Goal: Task Accomplishment & Management: Complete application form

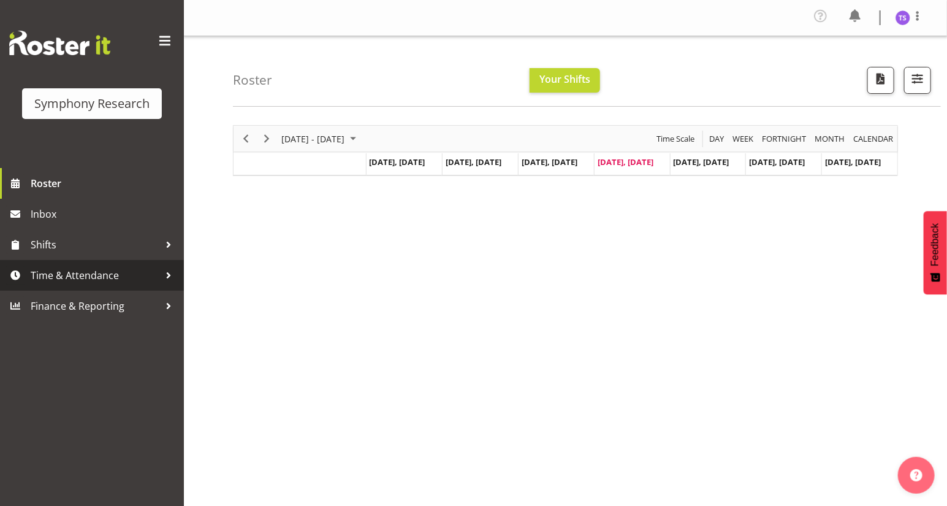
click at [88, 276] on span "Time & Attendance" at bounding box center [95, 275] width 129 height 18
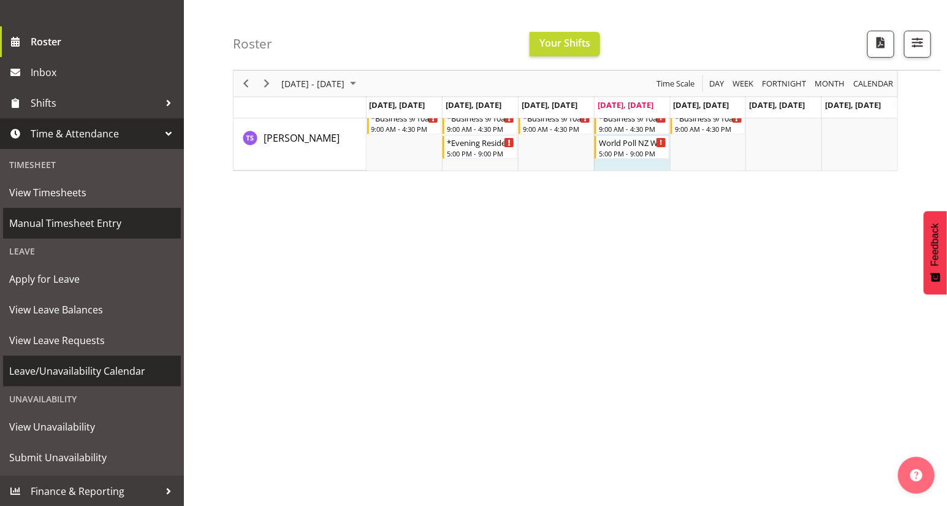
scroll to position [100, 0]
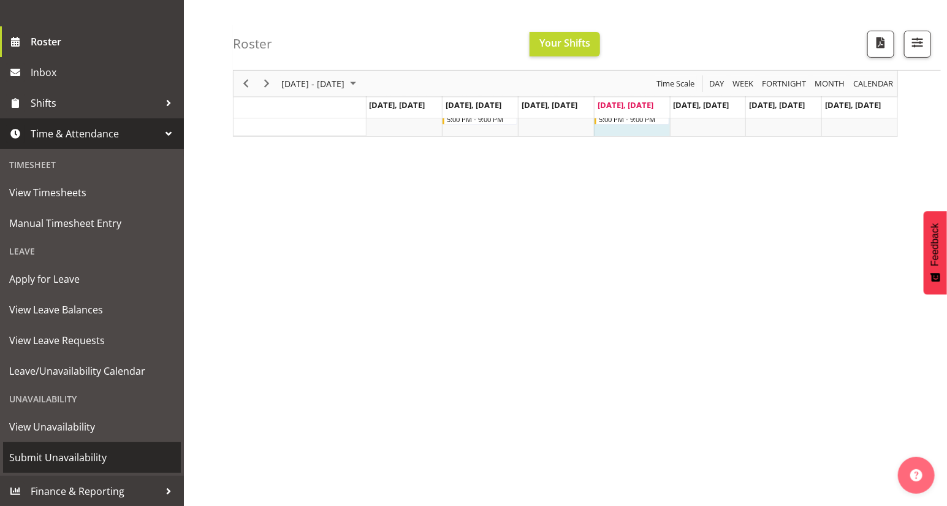
click at [69, 462] on span "Submit Unavailability" at bounding box center [91, 457] width 165 height 18
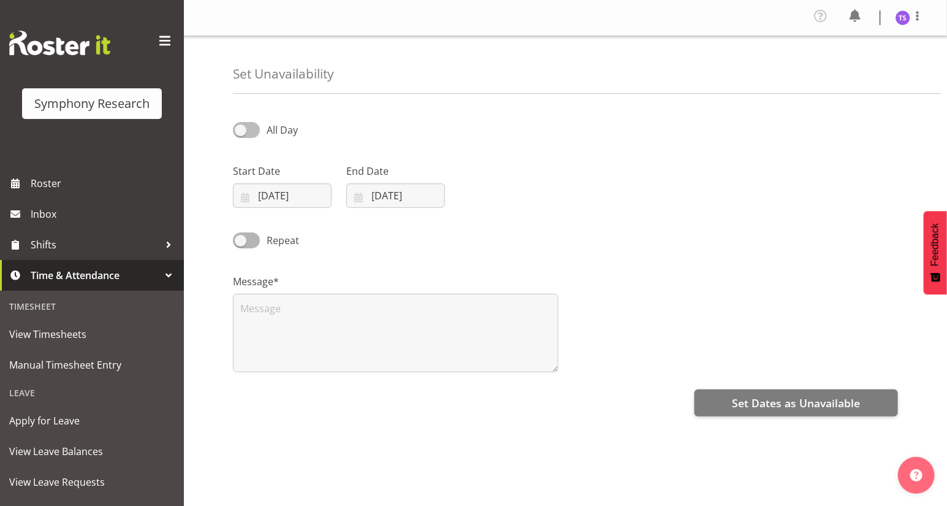
click at [240, 129] on span at bounding box center [246, 129] width 27 height 15
click at [240, 129] on input "All Day" at bounding box center [237, 130] width 8 height 8
checkbox input "true"
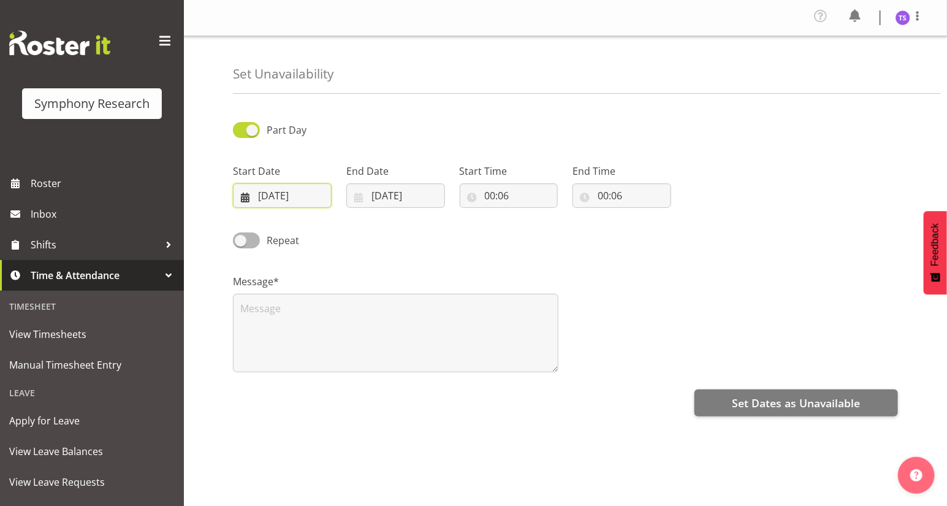
click at [245, 199] on input "11/09/2025" at bounding box center [282, 195] width 99 height 25
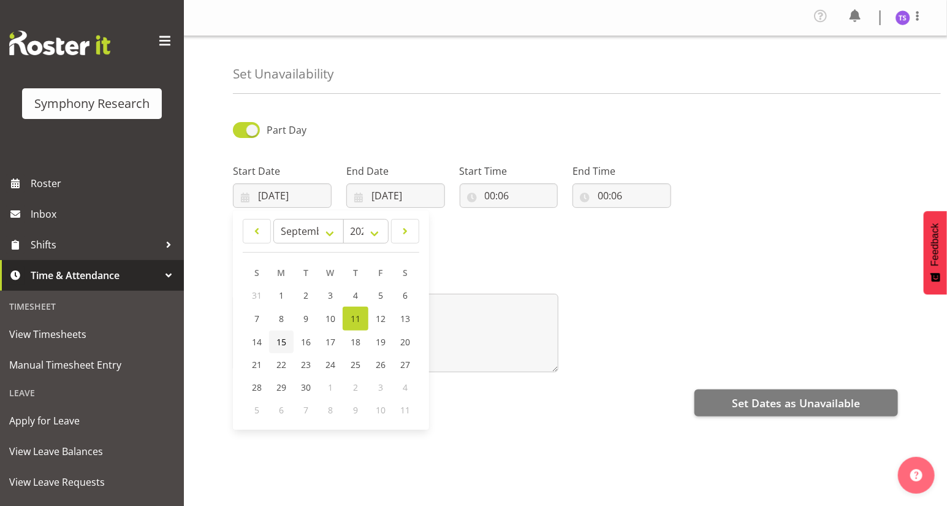
click at [283, 343] on span "15" at bounding box center [281, 342] width 10 height 12
type input "15/09/2025"
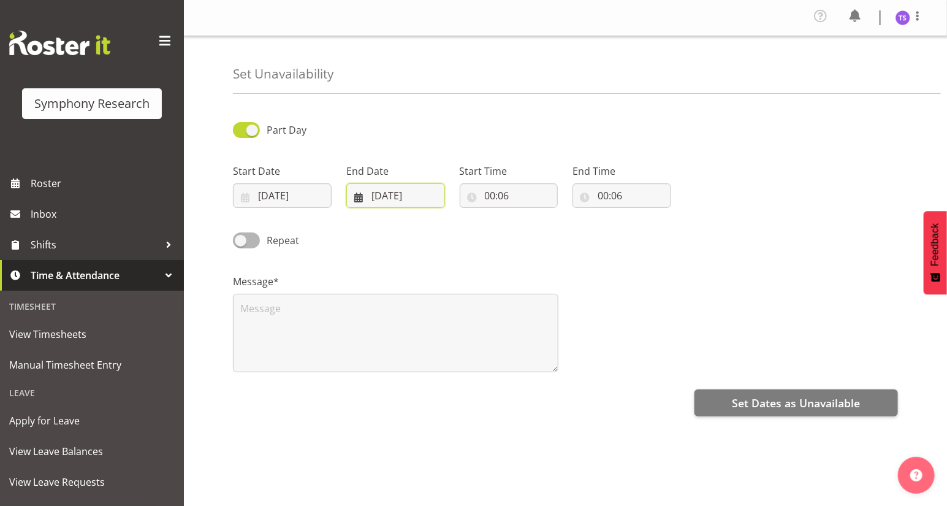
click at [377, 199] on input "11/09/2025" at bounding box center [395, 195] width 99 height 25
click at [396, 342] on span "15" at bounding box center [395, 342] width 10 height 12
type input "15/09/2025"
click at [486, 199] on input "00:06" at bounding box center [509, 195] width 99 height 25
click at [541, 227] on select "00 01 02 03 04 05 06 07 08 09 10 11 12 13 14 15 16 17 18 19 20 21 22 23" at bounding box center [544, 227] width 28 height 25
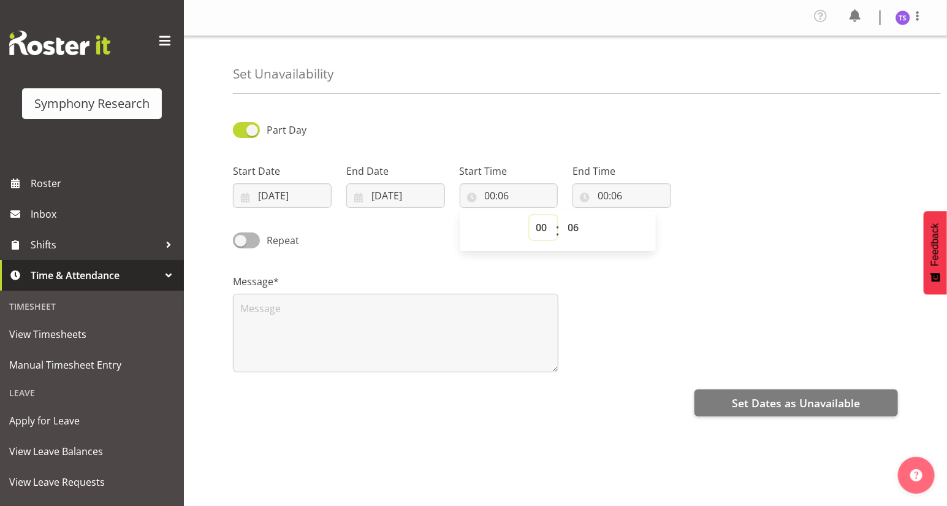
select select "17"
click at [530, 215] on select "00 01 02 03 04 05 06 07 08 09 10 11 12 13 14 15 16 17 18 19 20 21 22 23" at bounding box center [544, 227] width 28 height 25
type input "17:06"
click at [576, 231] on select "00 01 02 03 04 05 06 07 08 09 10 11 12 13 14 15 16 17 18 19 20 21 22 23 24 25 2…" at bounding box center [575, 227] width 28 height 25
select select "0"
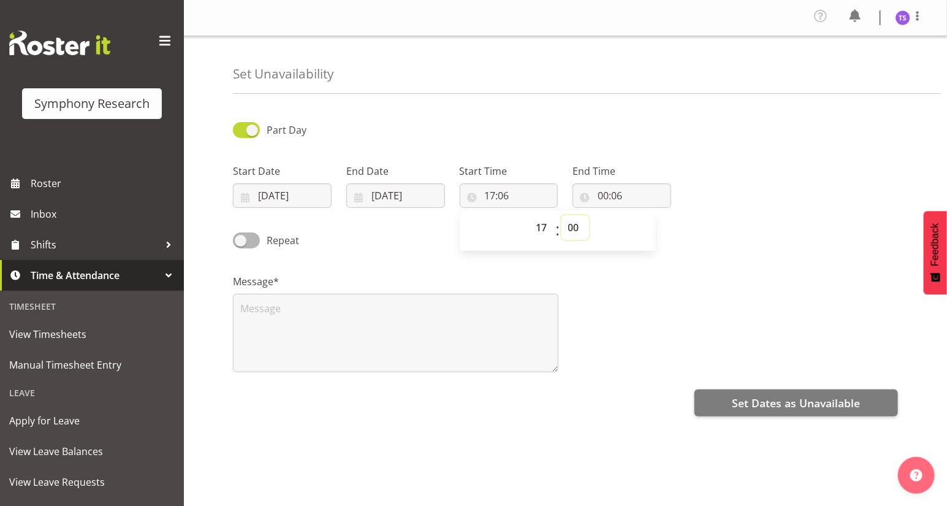
click at [561, 215] on select "00 01 02 03 04 05 06 07 08 09 10 11 12 13 14 15 16 17 18 19 20 21 22 23 24 25 2…" at bounding box center [575, 227] width 28 height 25
type input "17:00"
click at [599, 194] on input "00:06" at bounding box center [621, 195] width 99 height 25
click at [658, 234] on select "00 01 02 03 04 05 06 07 08 09 10 11 12 13 14 15 16 17 18 19 20 21 22 23" at bounding box center [656, 227] width 28 height 25
select select "21"
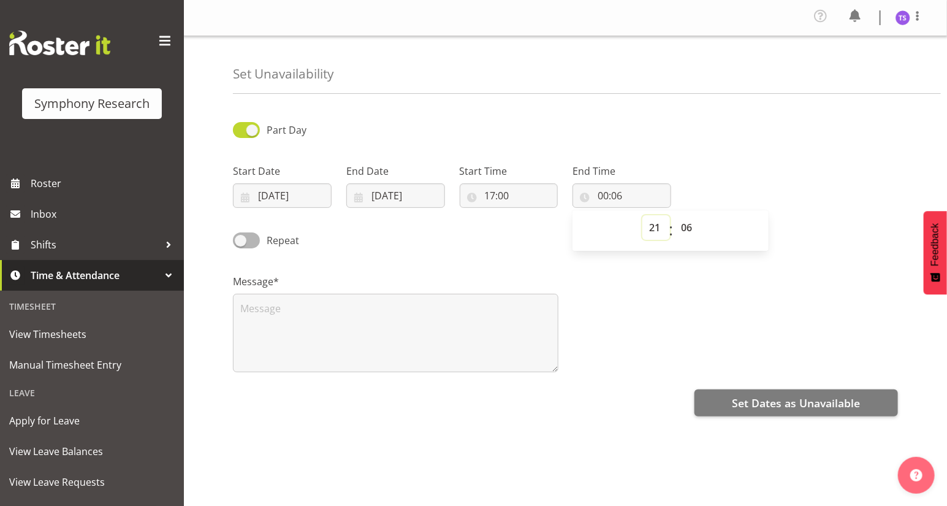
click at [642, 215] on select "00 01 02 03 04 05 06 07 08 09 10 11 12 13 14 15 16 17 18 19 20 21 22 23" at bounding box center [656, 227] width 28 height 25
type input "21:06"
click at [691, 227] on select "00 01 02 03 04 05 06 07 08 09 10 11 12 13 14 15 16 17 18 19 20 21 22 23 24 25 2…" at bounding box center [688, 227] width 28 height 25
select select "0"
click at [674, 215] on select "00 01 02 03 04 05 06 07 08 09 10 11 12 13 14 15 16 17 18 19 20 21 22 23 24 25 2…" at bounding box center [688, 227] width 28 height 25
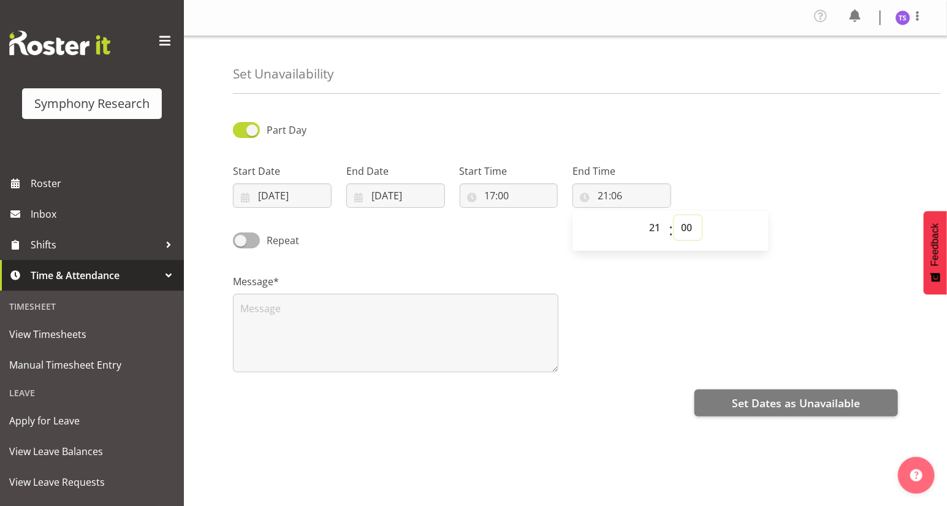
type input "21:00"
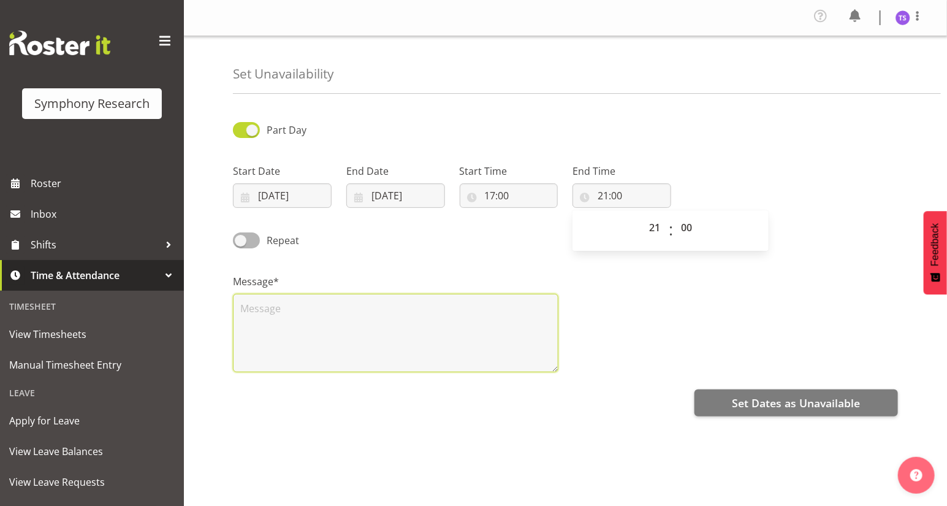
click at [287, 316] on textarea at bounding box center [395, 333] width 325 height 78
type textarea "d"
type textarea "time off"
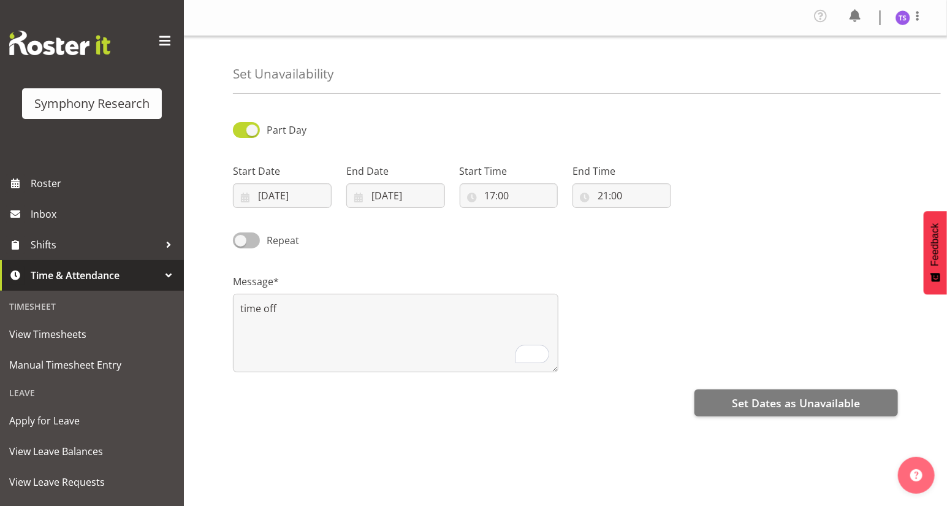
click at [238, 240] on span at bounding box center [246, 239] width 27 height 15
click at [238, 240] on input "Repeat" at bounding box center [237, 240] width 8 height 8
checkbox input "true"
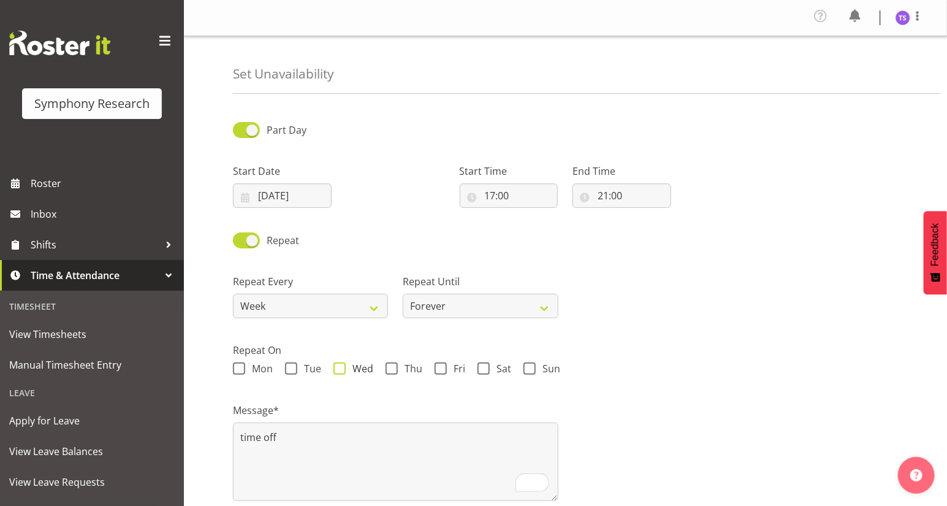
click at [338, 368] on span at bounding box center [339, 368] width 12 height 12
click at [338, 368] on input "Wed" at bounding box center [337, 369] width 8 height 8
checkbox input "true"
click at [443, 367] on span at bounding box center [441, 368] width 12 height 12
click at [443, 367] on input "Fri" at bounding box center [439, 369] width 8 height 8
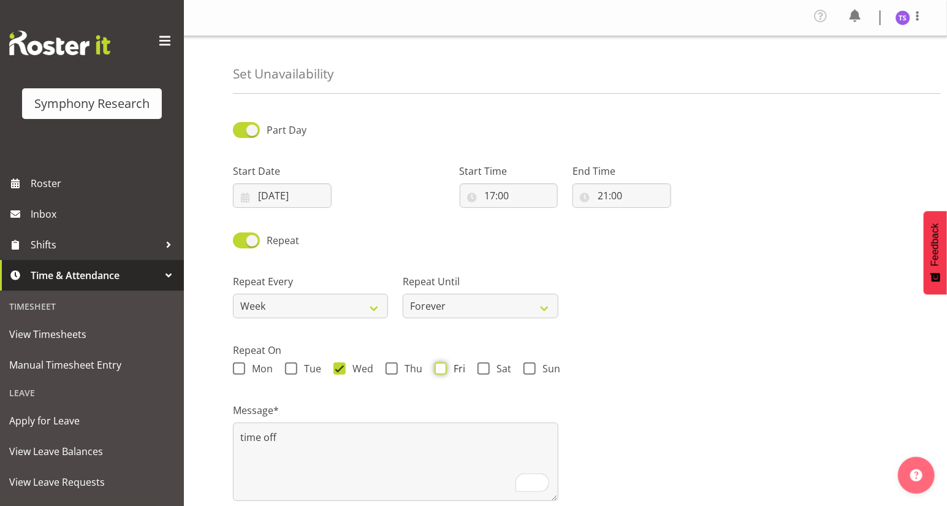
checkbox input "true"
click at [546, 309] on select "Forever On a date" at bounding box center [480, 306] width 155 height 25
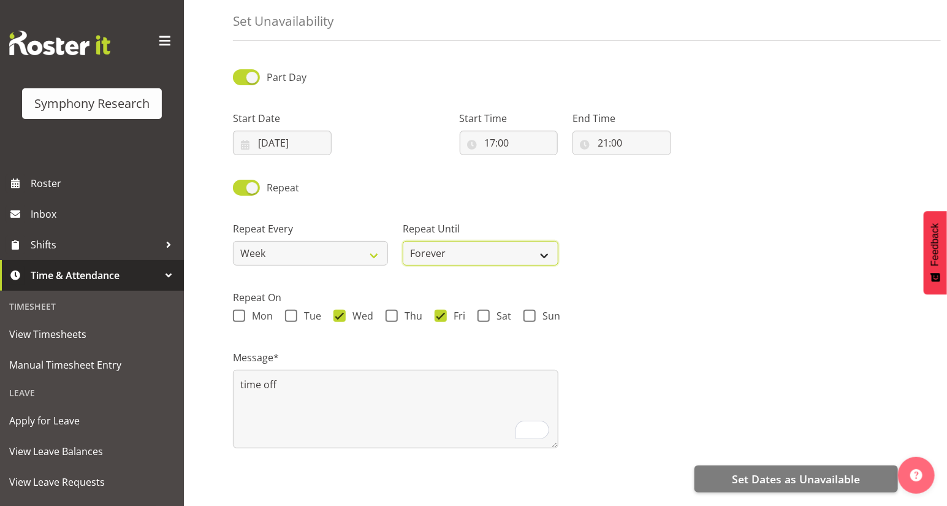
scroll to position [96, 0]
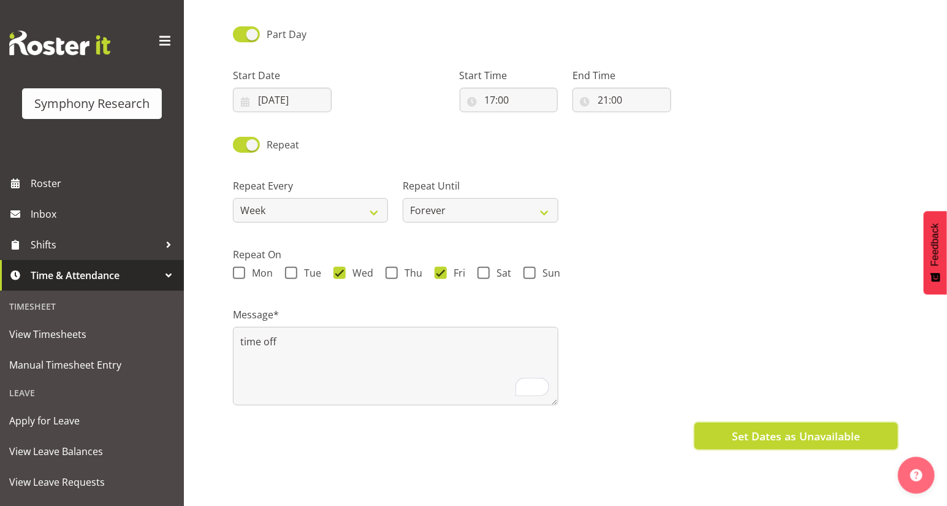
click at [787, 435] on span "Set Dates as Unavailable" at bounding box center [796, 436] width 128 height 16
